Goal: Information Seeking & Learning: Understand process/instructions

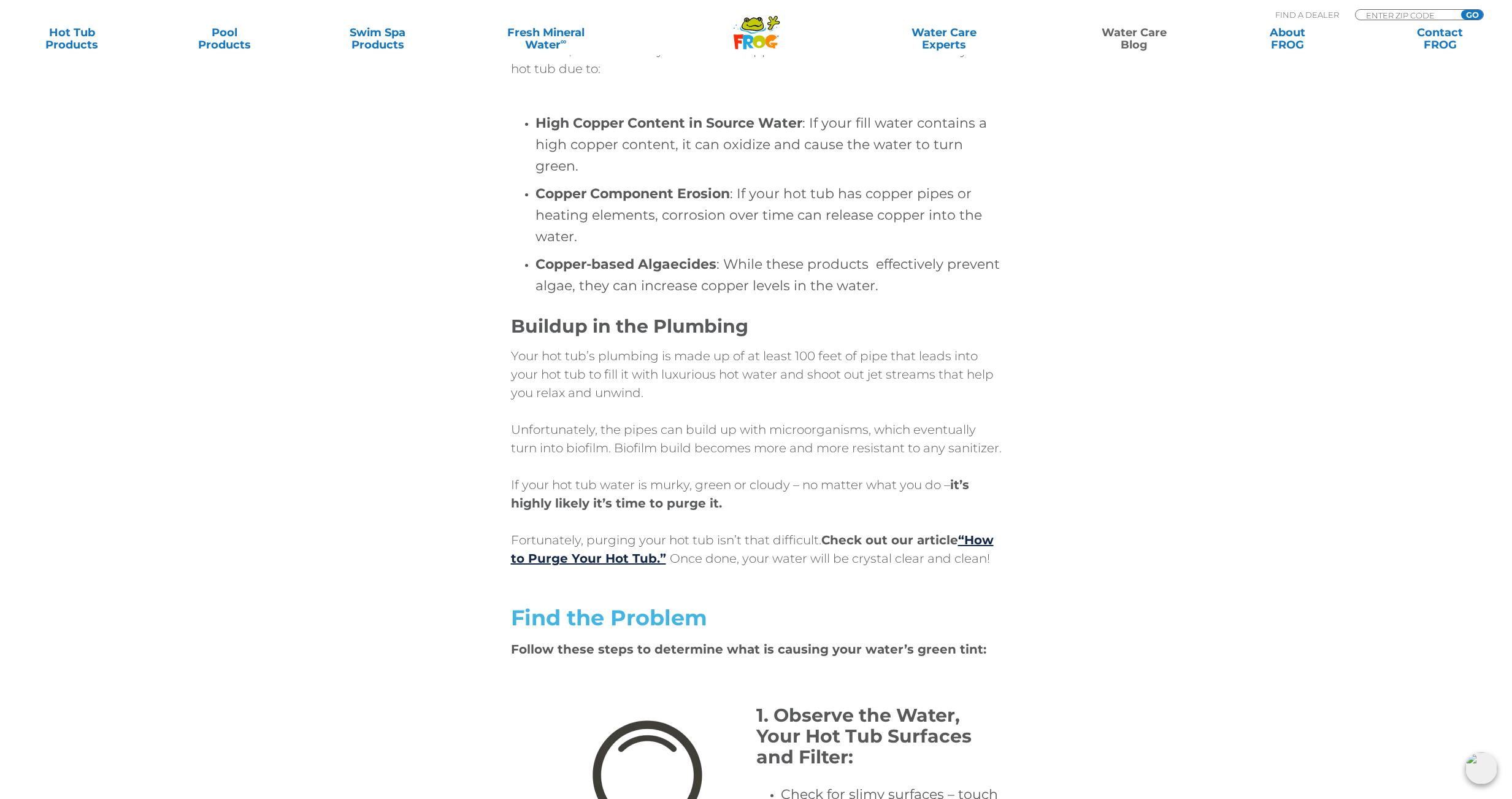
scroll to position [1881, 0]
click at [638, 568] on link "“How to Purge Your Hot Tub.”" at bounding box center [752, 552] width 482 height 33
click at [982, 563] on link "“How to Purge Your Hot Tub.”" at bounding box center [752, 552] width 482 height 33
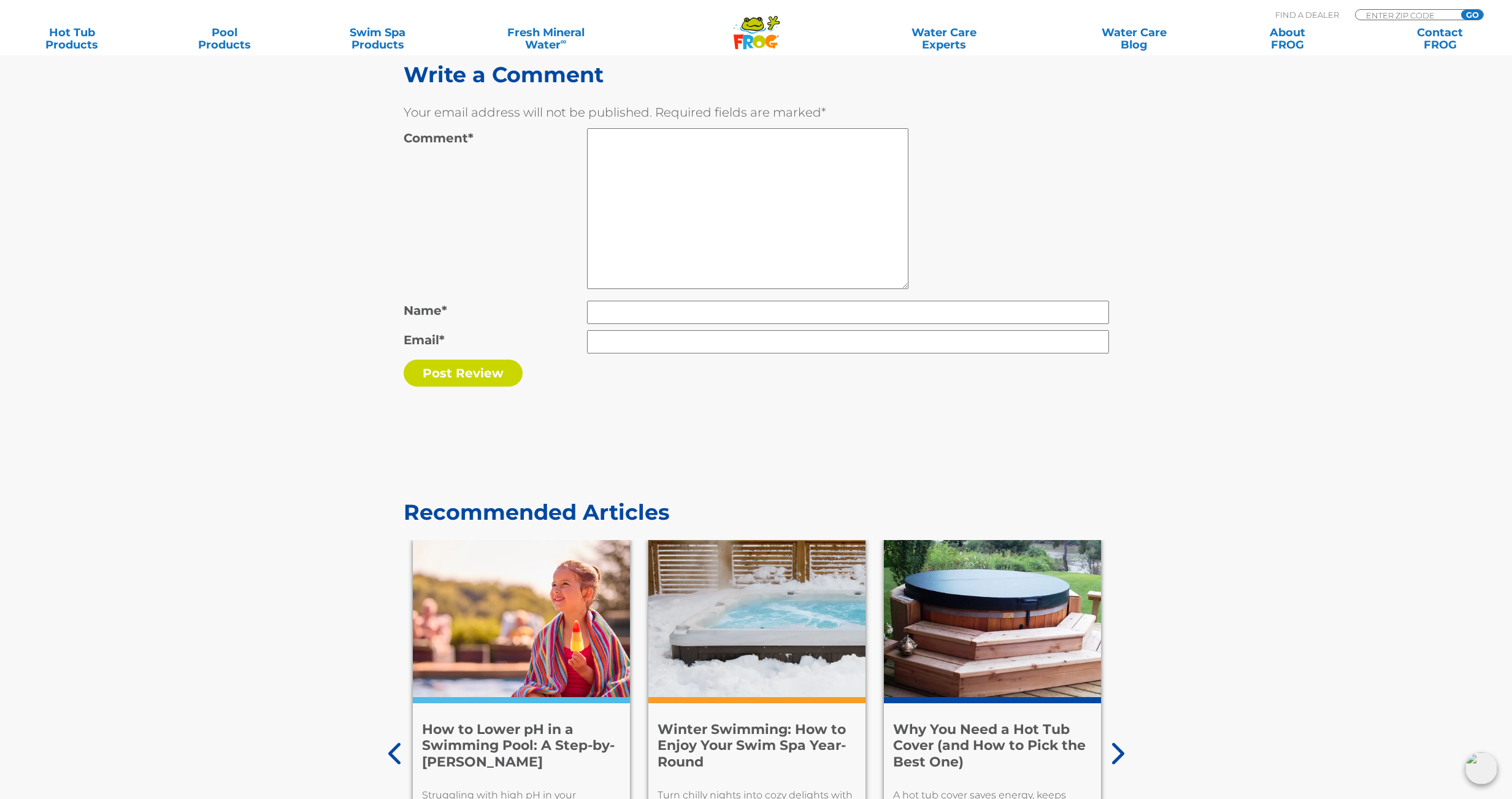
scroll to position [6835, 0]
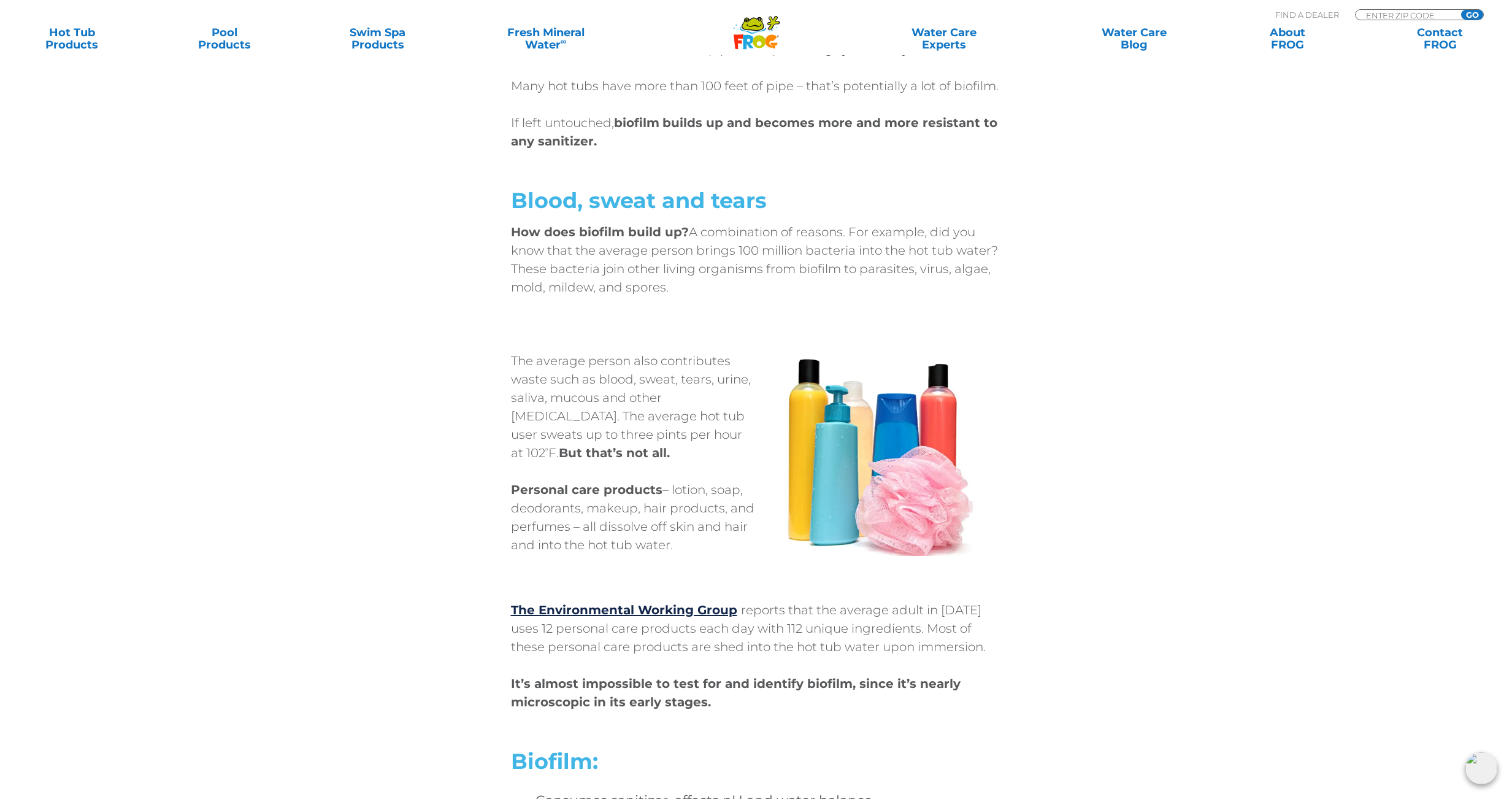
scroll to position [1118, 0]
